Goal: Submit feedback/report problem: Submit feedback/report problem

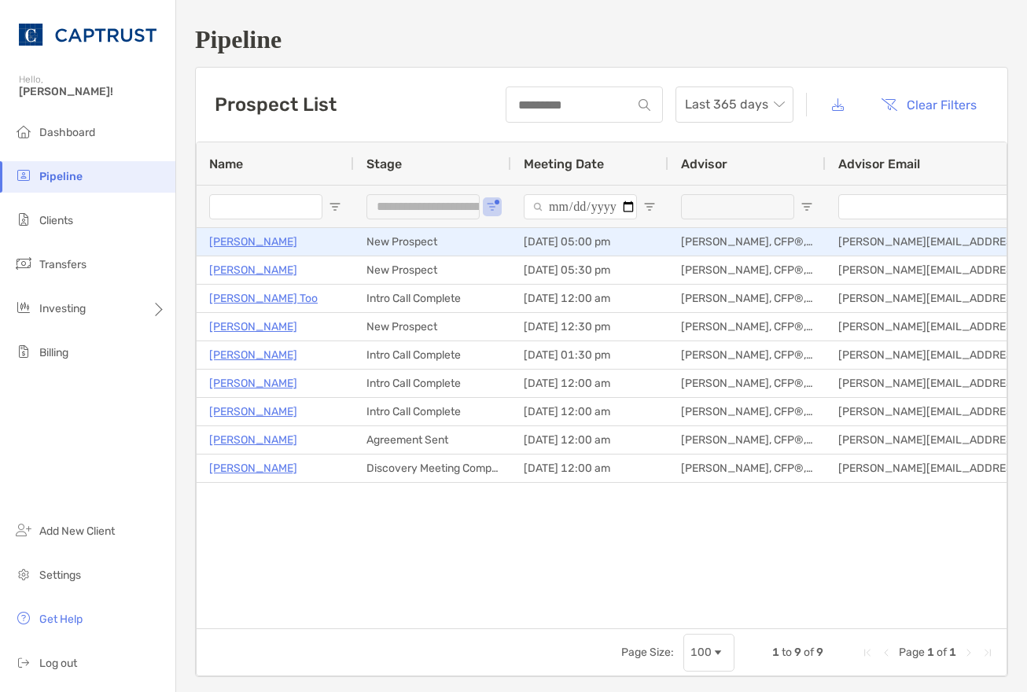
click at [229, 241] on p "[PERSON_NAME]" at bounding box center [253, 242] width 88 height 20
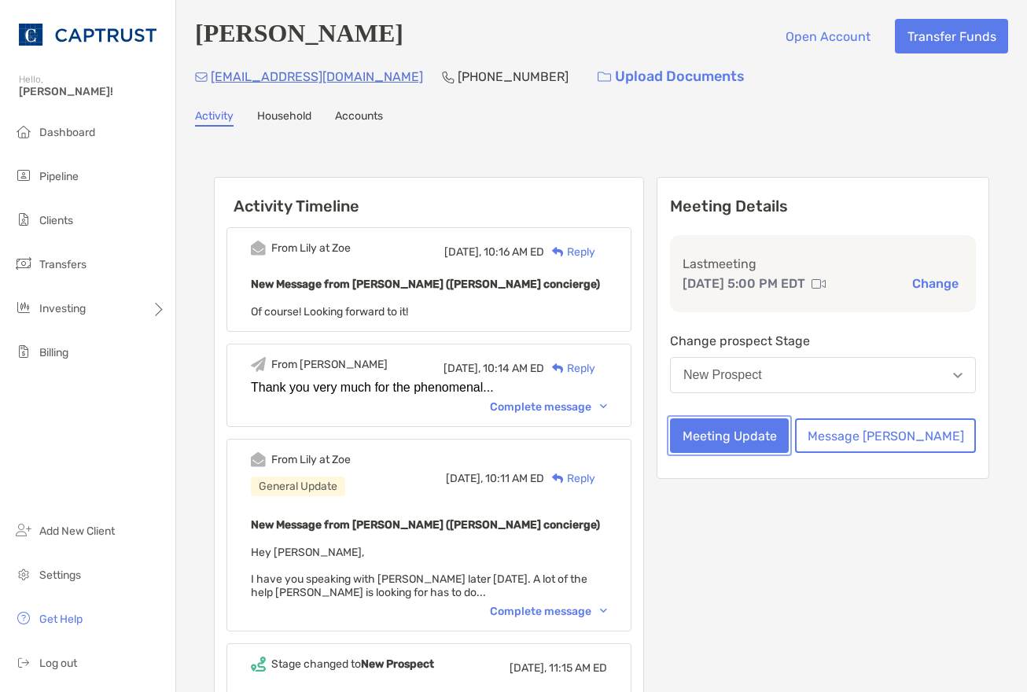
click at [789, 439] on button "Meeting Update" at bounding box center [729, 435] width 119 height 35
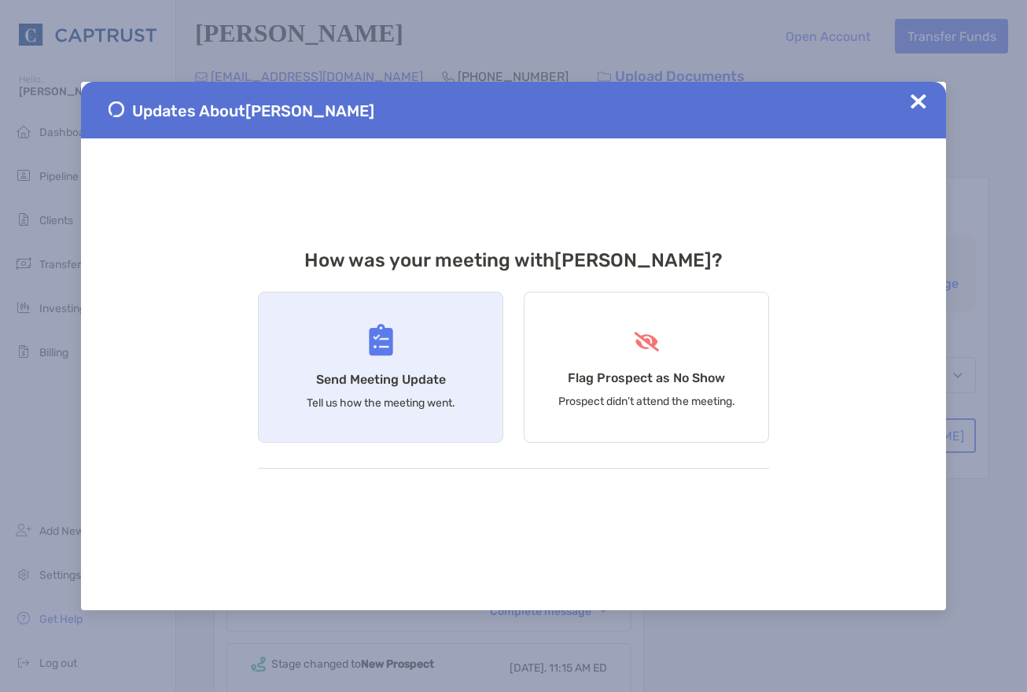
click at [336, 365] on div "Send Meeting Update Tell us how the meeting went." at bounding box center [380, 367] width 245 height 151
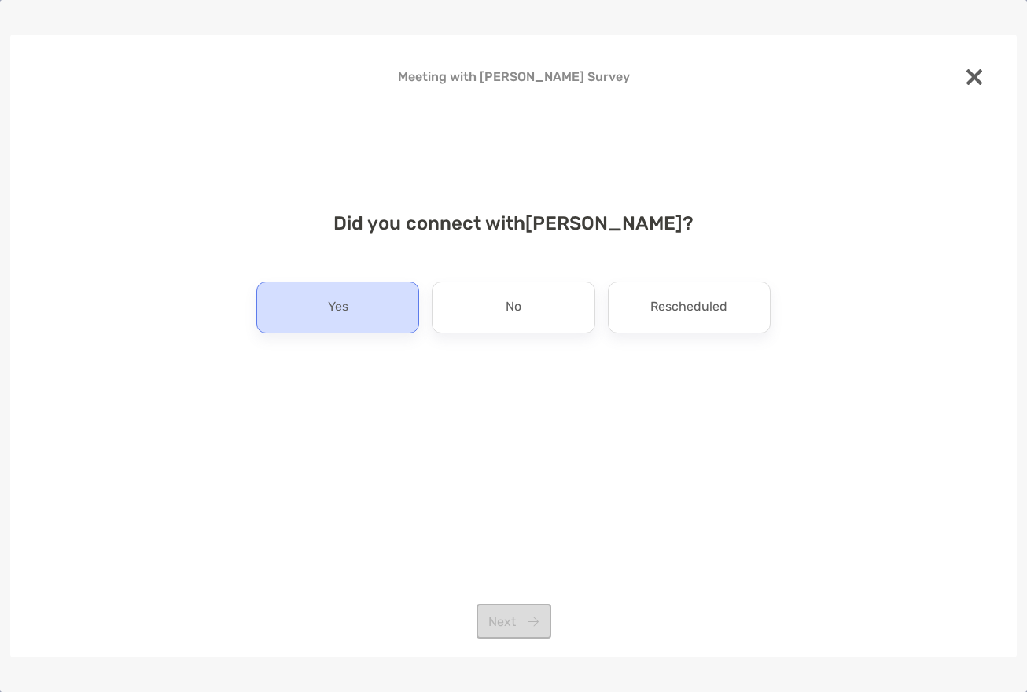
click at [355, 306] on div "Yes" at bounding box center [337, 307] width 163 height 52
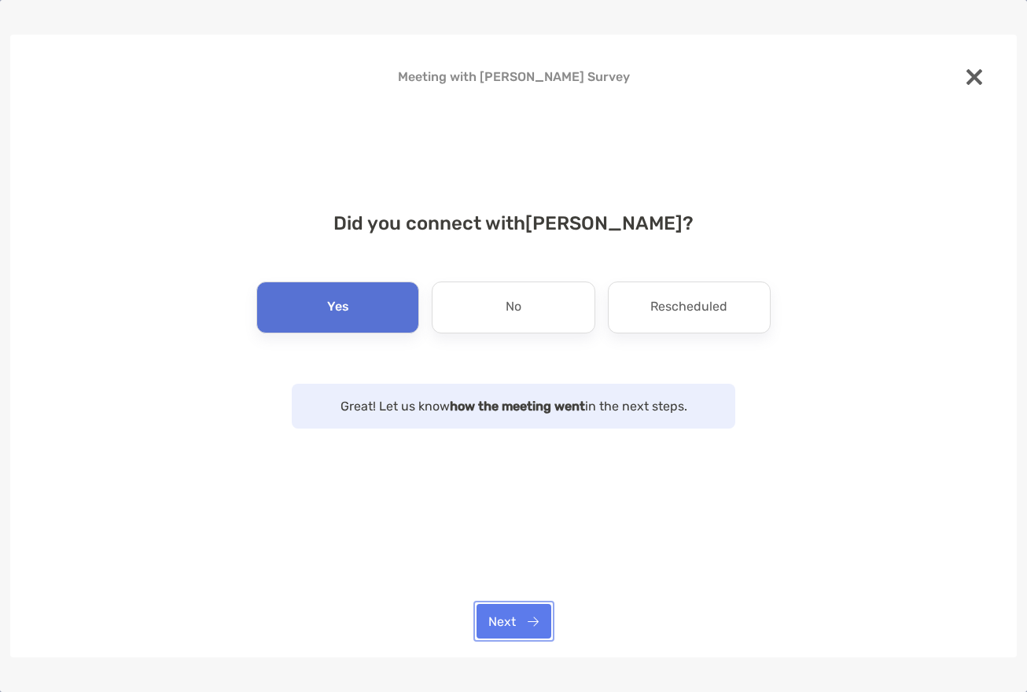
click at [547, 610] on button "Next" at bounding box center [513, 621] width 75 height 35
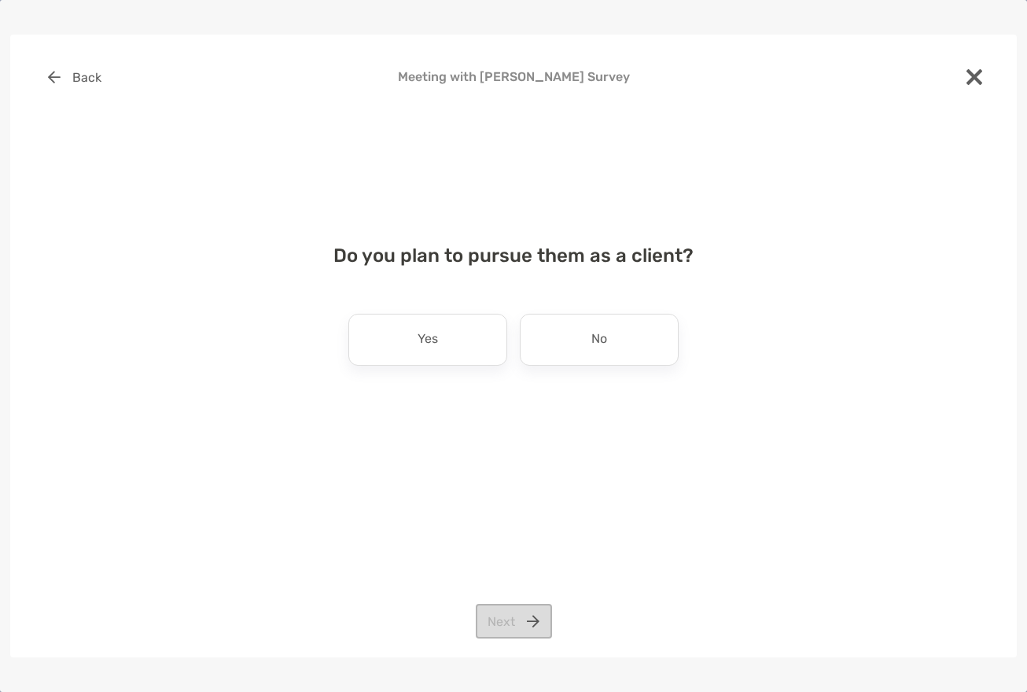
drag, startPoint x: 503, startPoint y: 356, endPoint x: 483, endPoint y: 355, distance: 20.5
click at [502, 356] on div "Yes" at bounding box center [427, 340] width 159 height 52
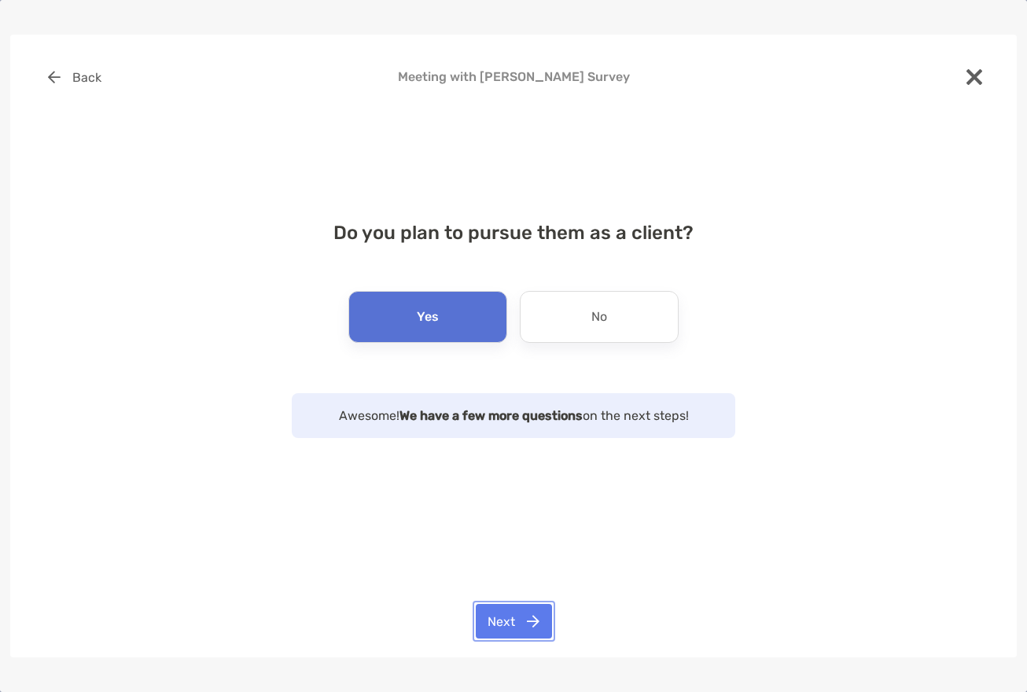
click at [530, 616] on button "Next" at bounding box center [514, 621] width 76 height 35
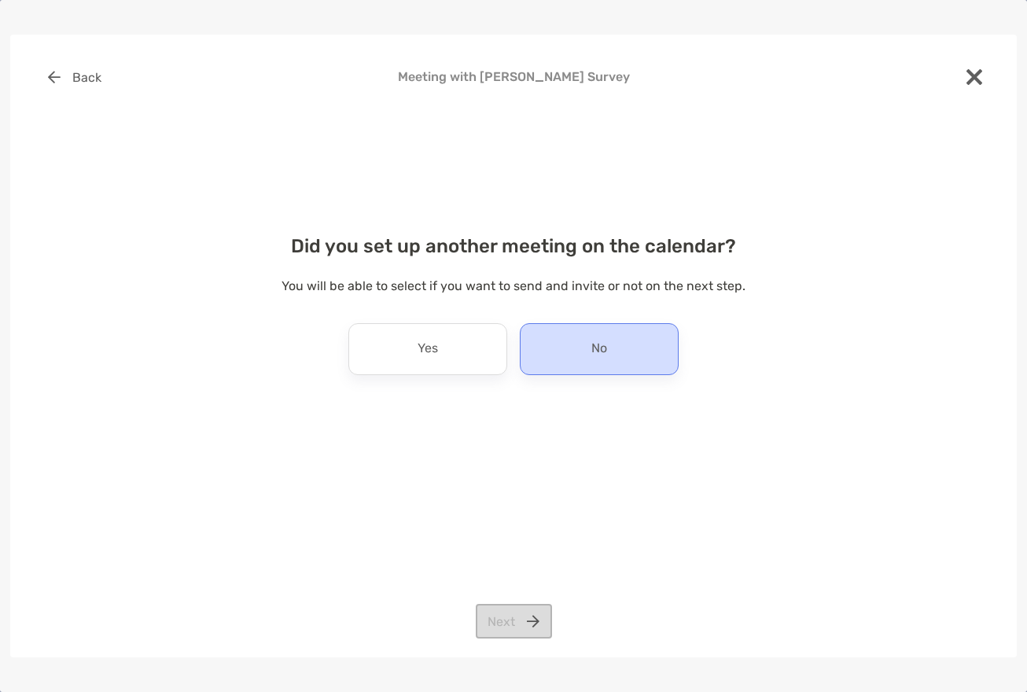
click at [598, 340] on p "No" at bounding box center [599, 349] width 16 height 25
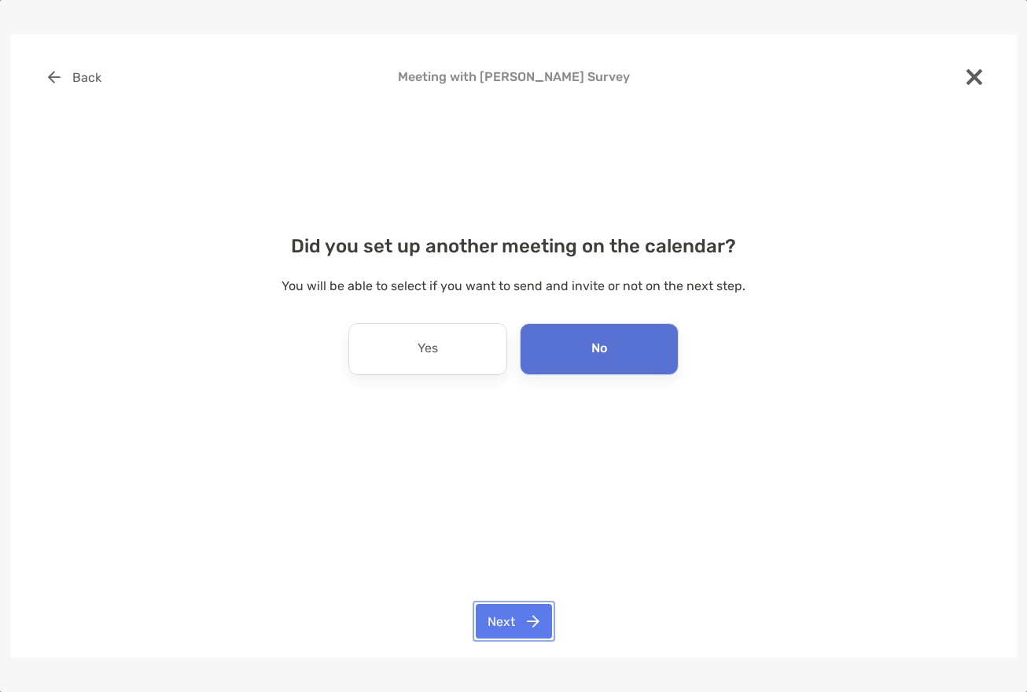
click at [505, 609] on button "Next" at bounding box center [514, 621] width 76 height 35
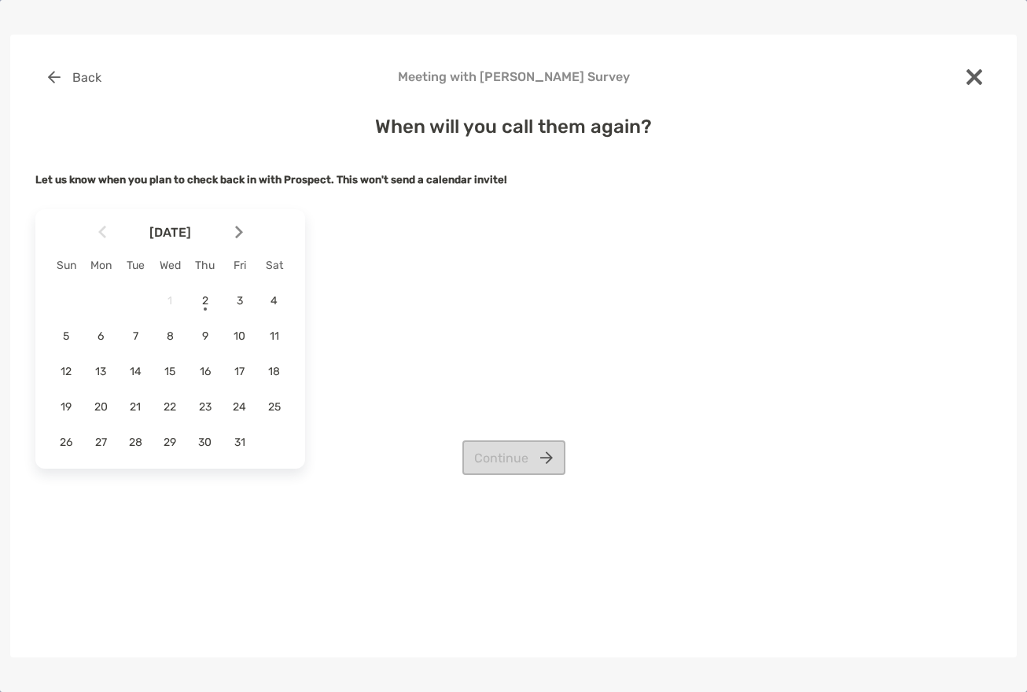
click at [208, 333] on span "9" at bounding box center [205, 335] width 27 height 13
click at [466, 439] on div "October 2025 Sun Mon Tue Wed Thu Fri Sat 1 2 3 4 5 6 7 8 9 10 11 12 13 14 15 16…" at bounding box center [513, 339] width 956 height 272
click at [487, 461] on button "Continue" at bounding box center [513, 457] width 103 height 35
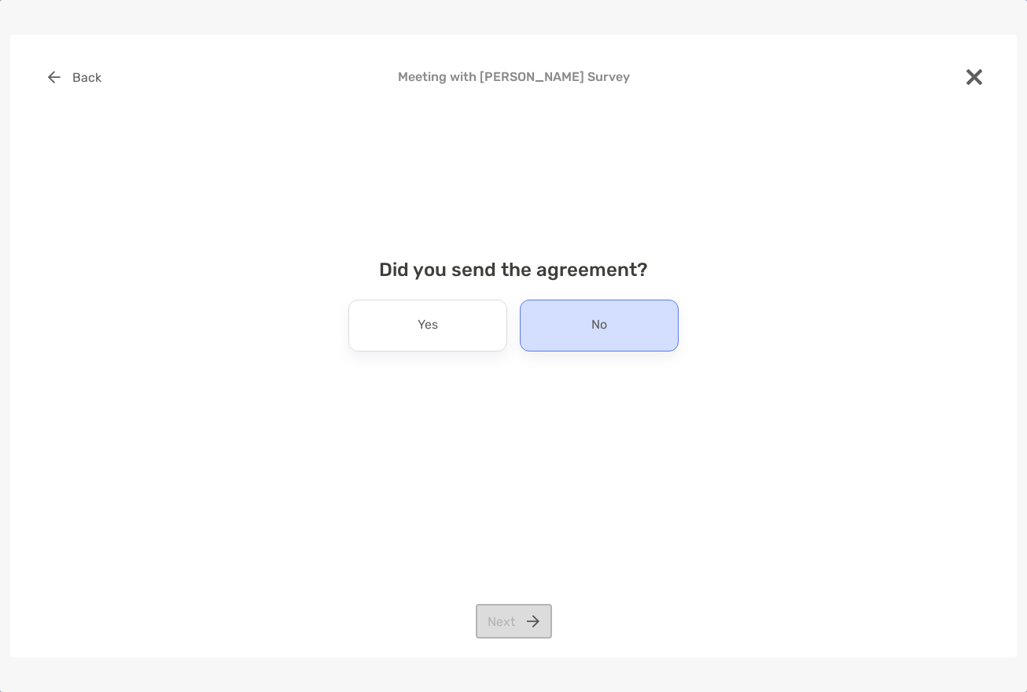
click at [572, 339] on div "No" at bounding box center [599, 326] width 159 height 52
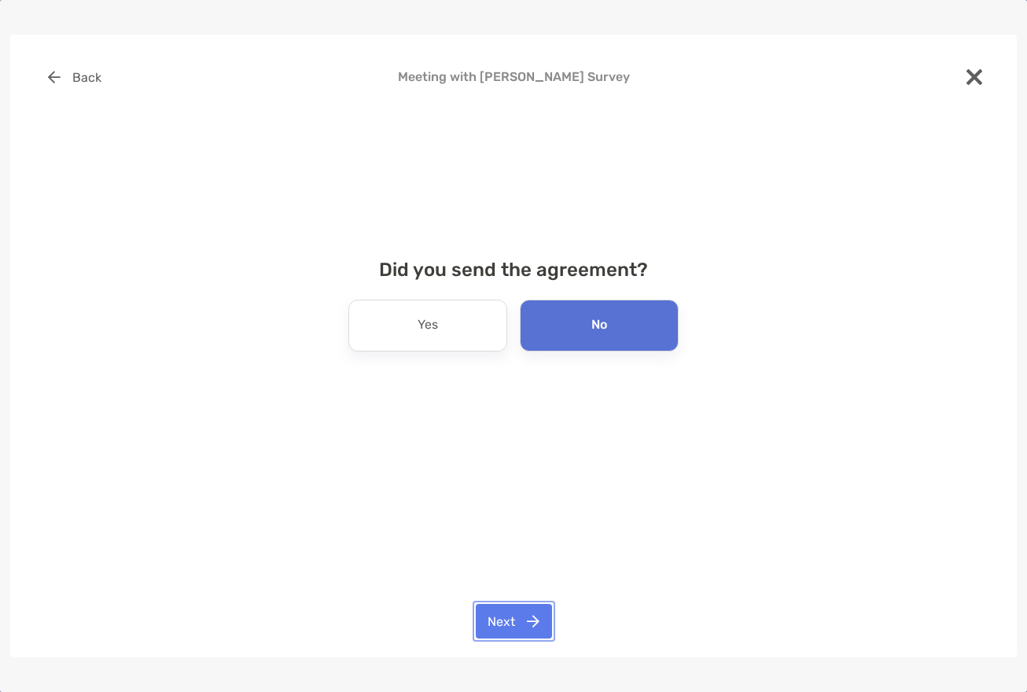
click at [502, 621] on button "Next" at bounding box center [514, 621] width 76 height 35
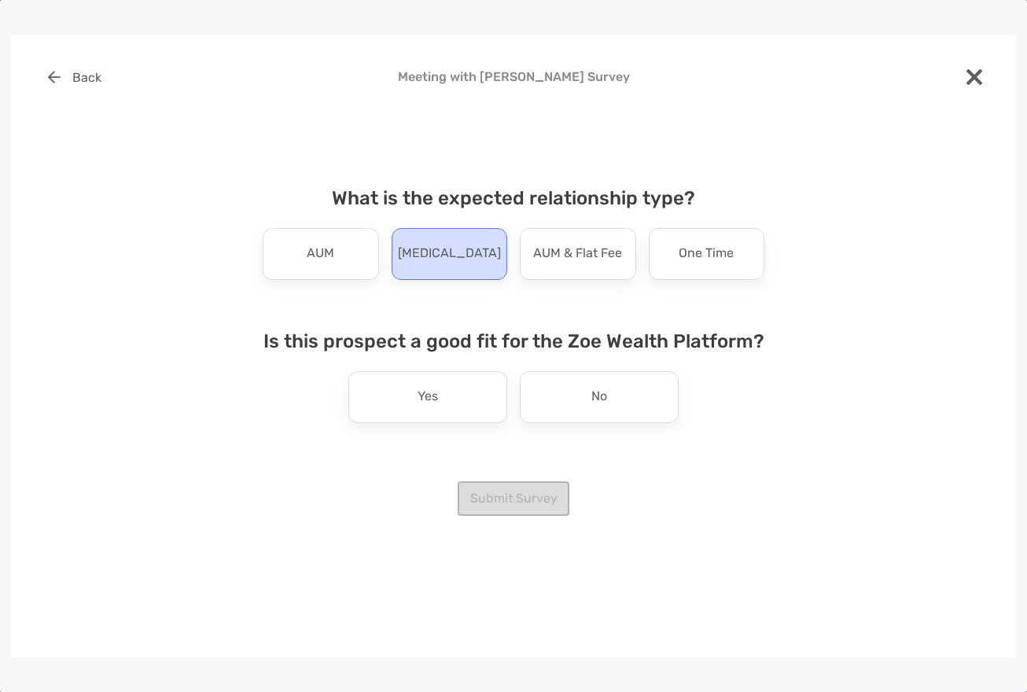
click at [419, 262] on div "Retainer" at bounding box center [450, 254] width 116 height 52
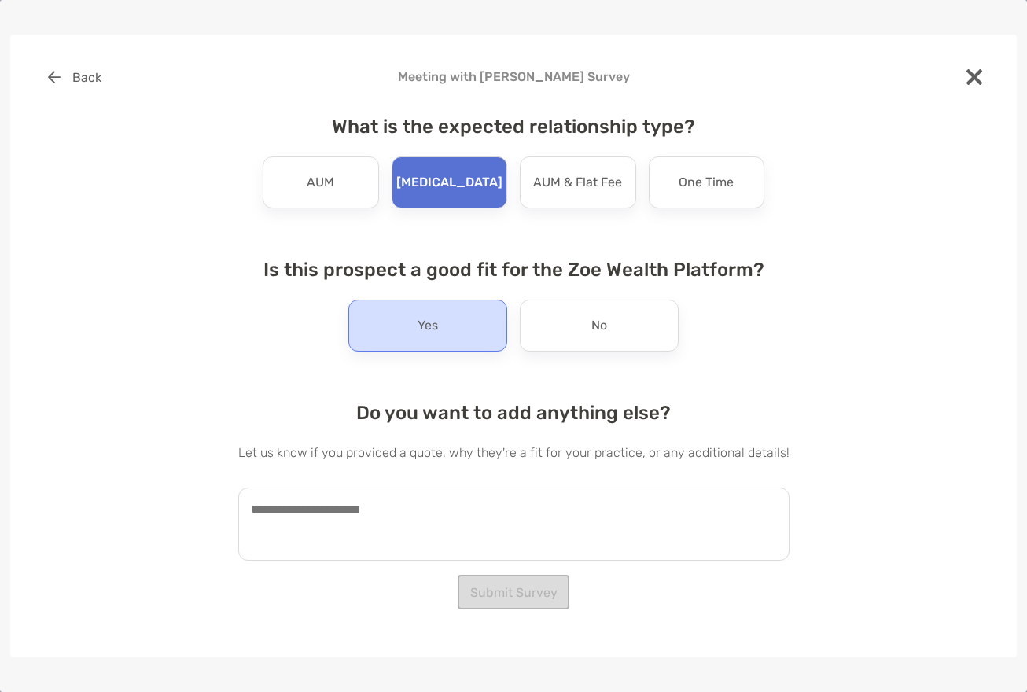
click at [432, 331] on p "Yes" at bounding box center [427, 325] width 20 height 25
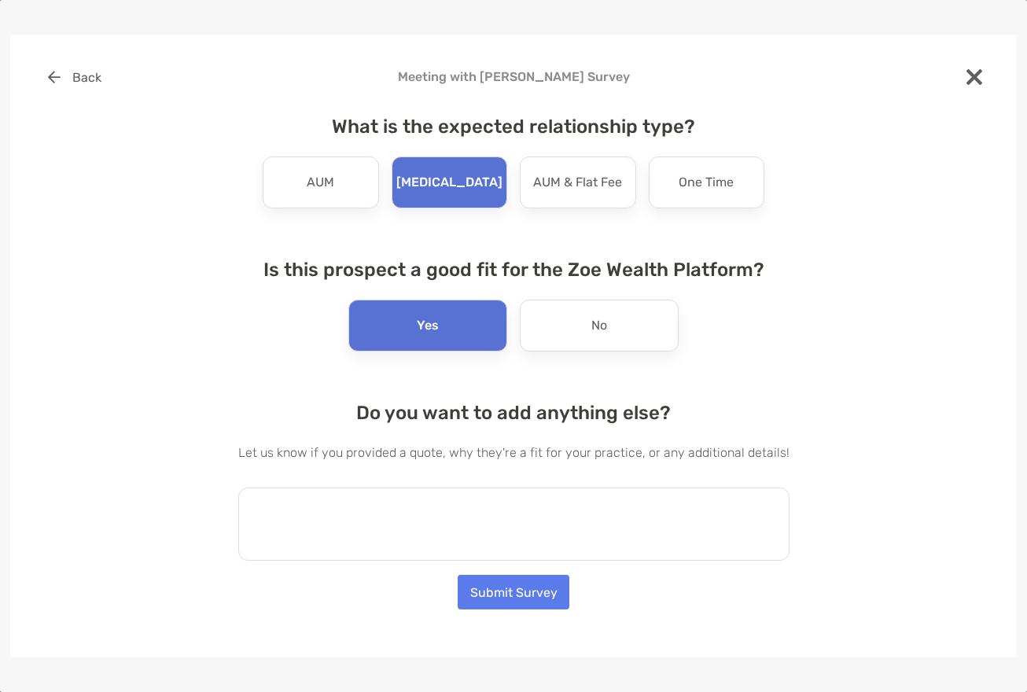
click at [372, 528] on textarea at bounding box center [513, 523] width 551 height 73
type textarea "*"
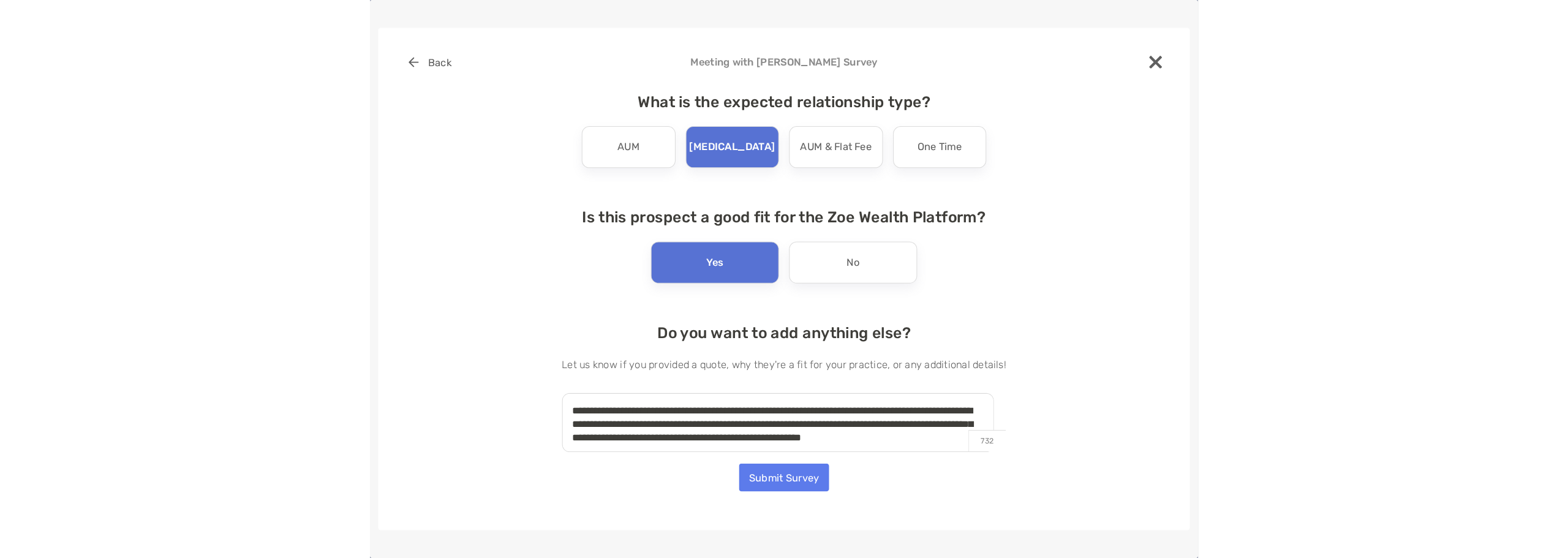
scroll to position [5, 0]
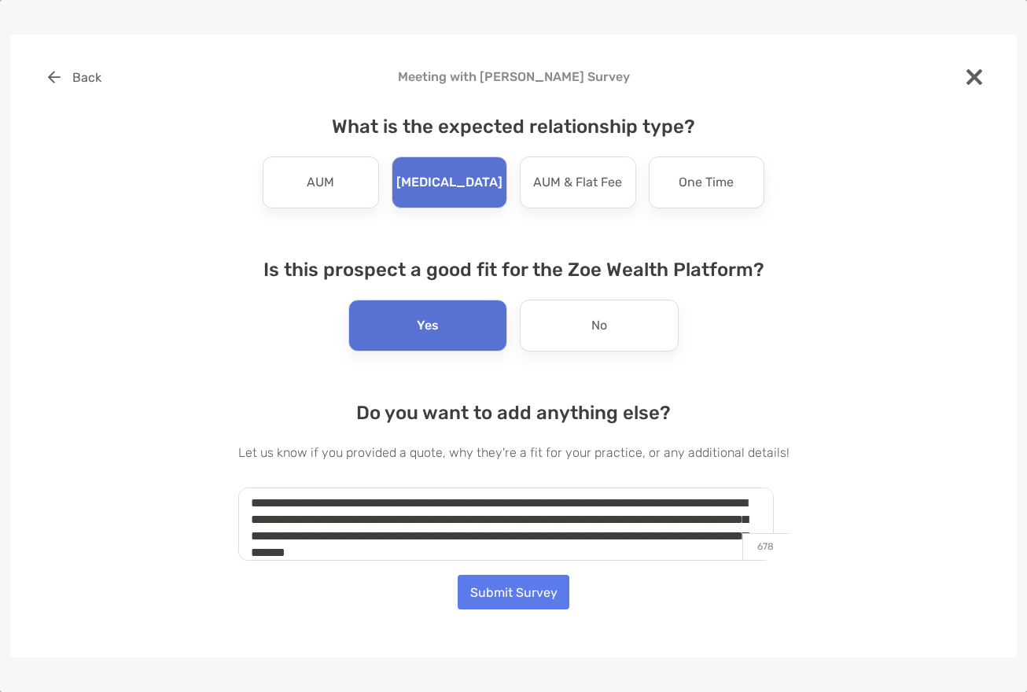
type textarea "**********"
click at [543, 587] on button "Submit Survey" at bounding box center [514, 592] width 112 height 35
